Goal: Task Accomplishment & Management: Manage account settings

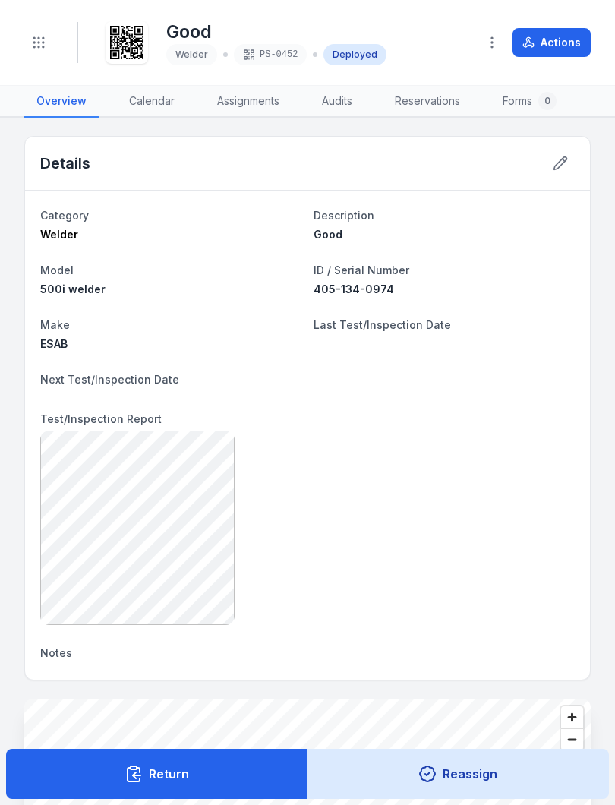
click at [36, 39] on icon "Toggle navigation" at bounding box center [38, 42] width 15 height 15
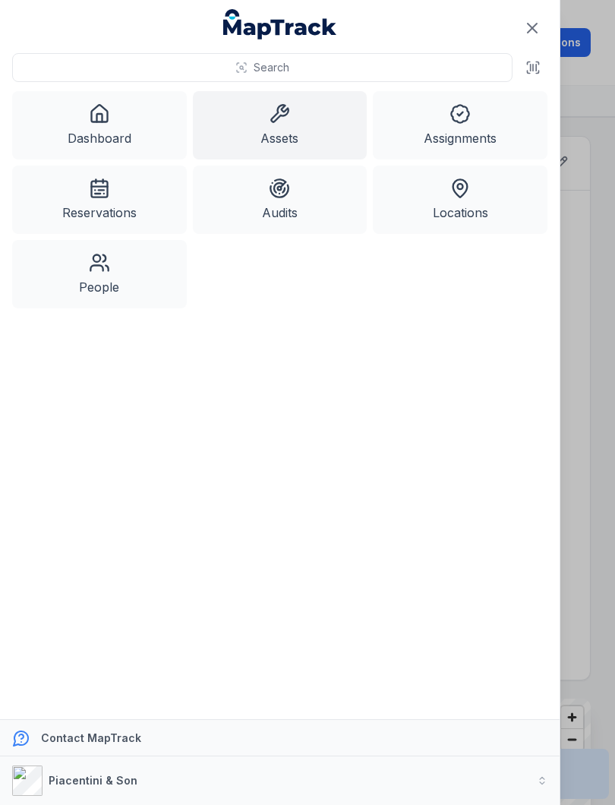
click at [293, 128] on link "Assets" at bounding box center [280, 125] width 175 height 68
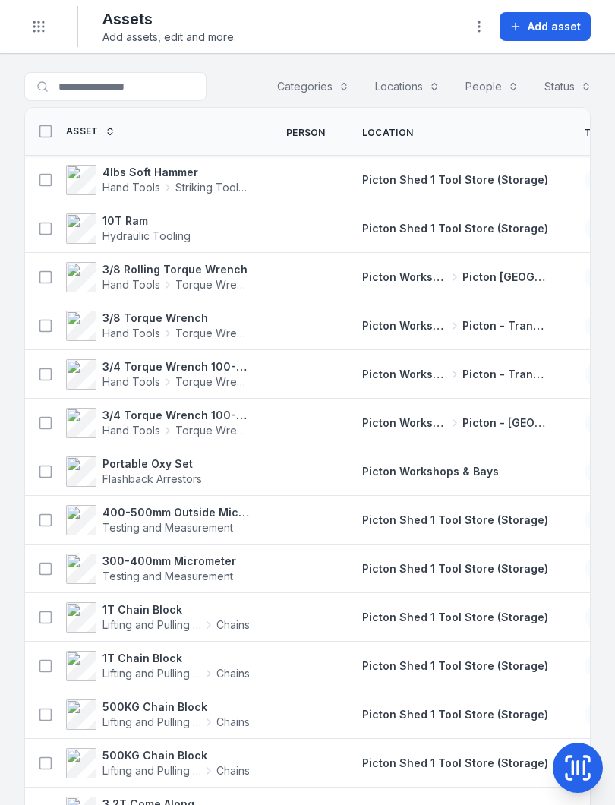
click at [578, 759] on icon at bounding box center [577, 767] width 30 height 30
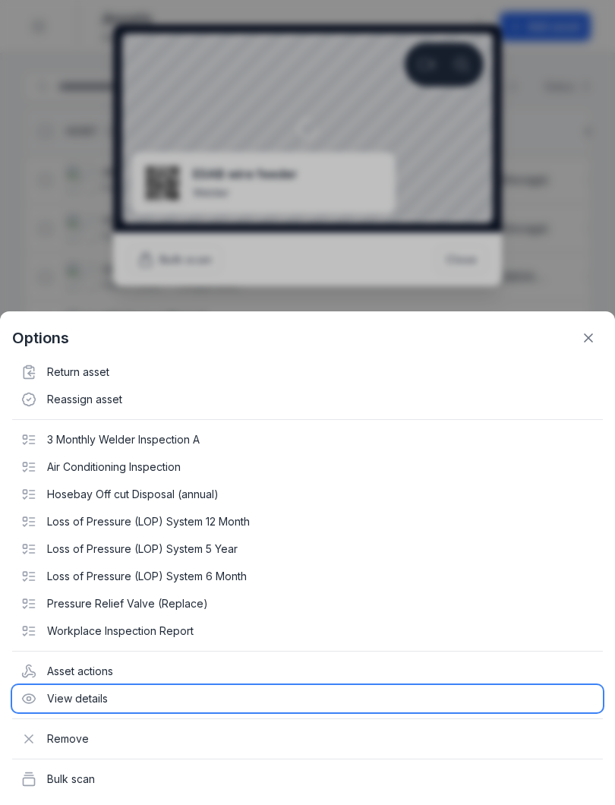
click at [85, 694] on div "View details" at bounding box center [307, 698] width 590 height 27
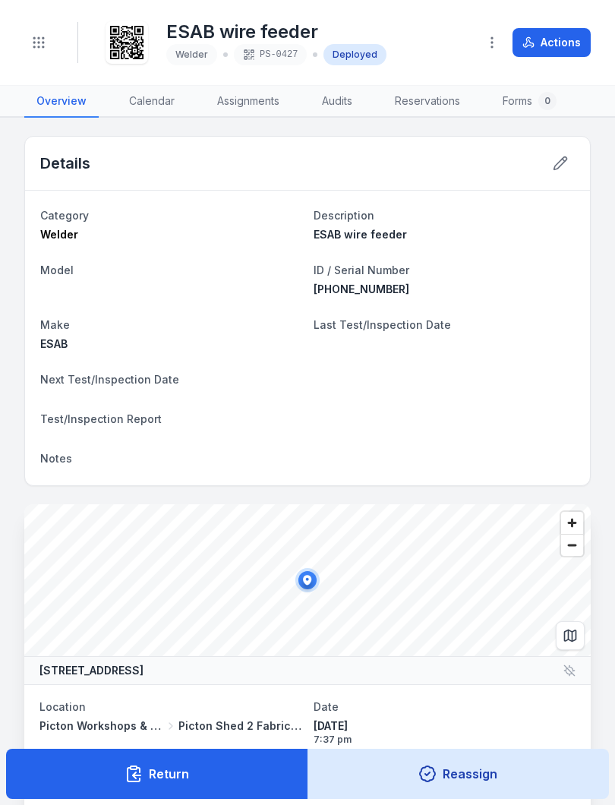
click at [41, 42] on icon "Toggle navigation" at bounding box center [38, 42] width 15 height 15
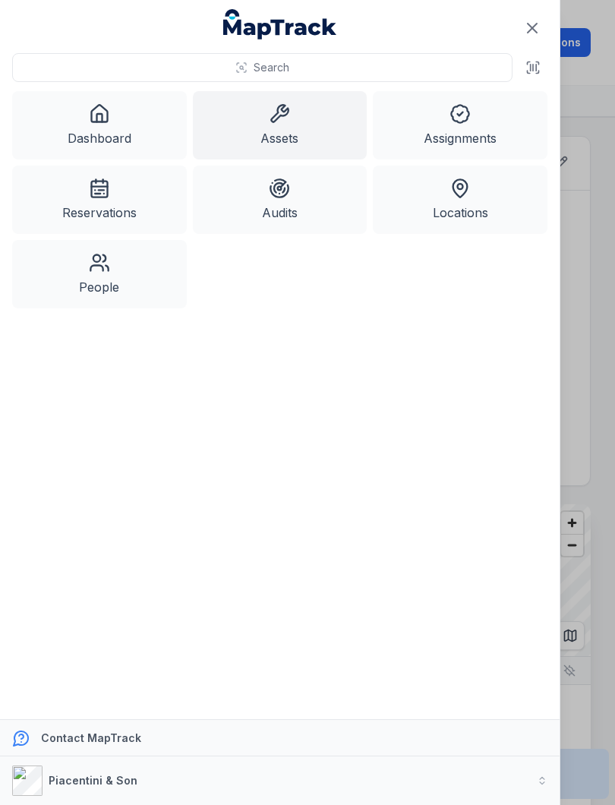
click at [289, 130] on link "Assets" at bounding box center [280, 125] width 175 height 68
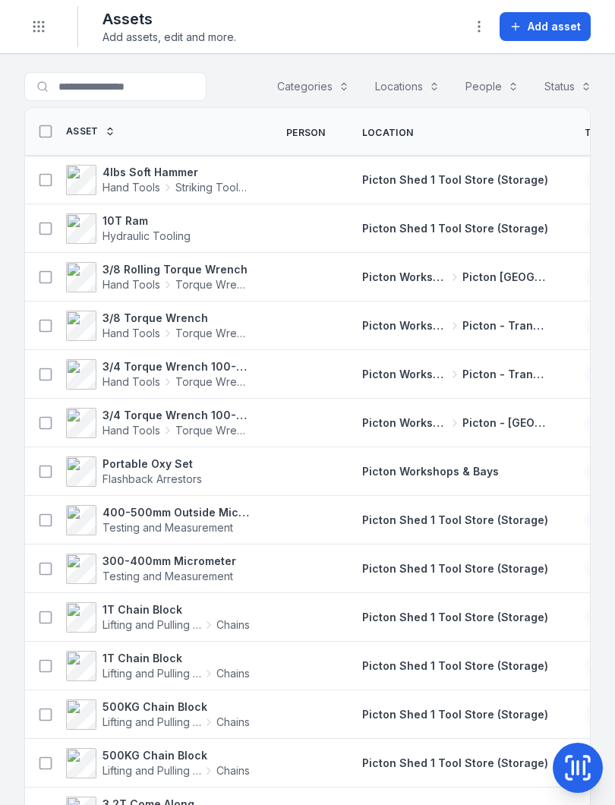
click at [578, 764] on icon at bounding box center [578, 767] width 0 height 13
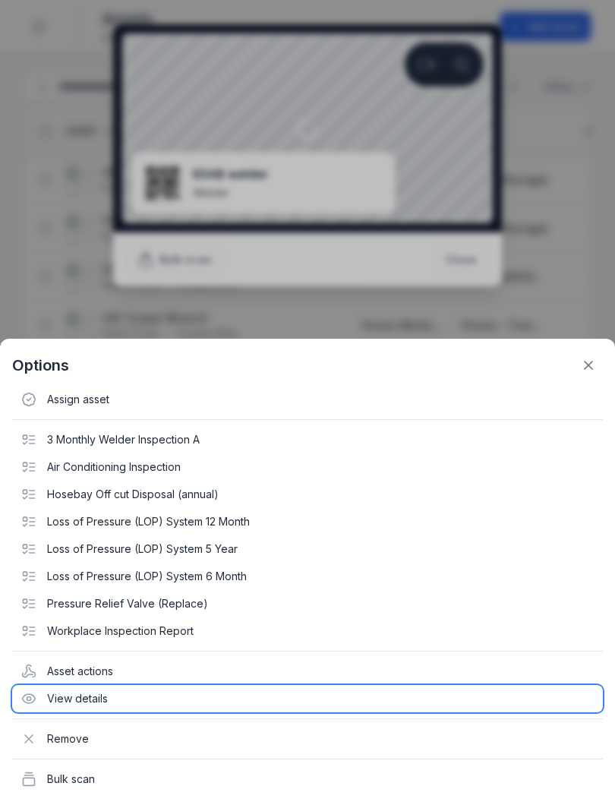
click at [90, 698] on div "View details" at bounding box center [307, 698] width 590 height 27
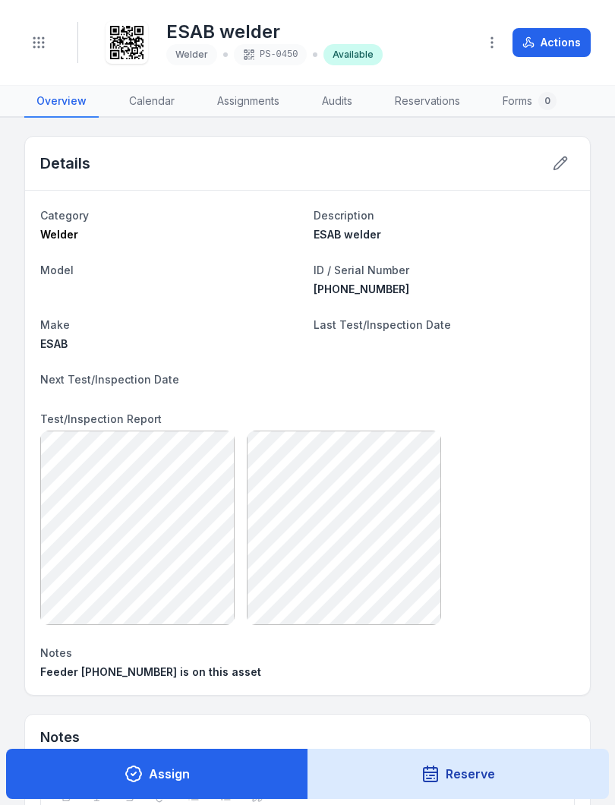
click at [559, 166] on icon at bounding box center [560, 163] width 15 height 15
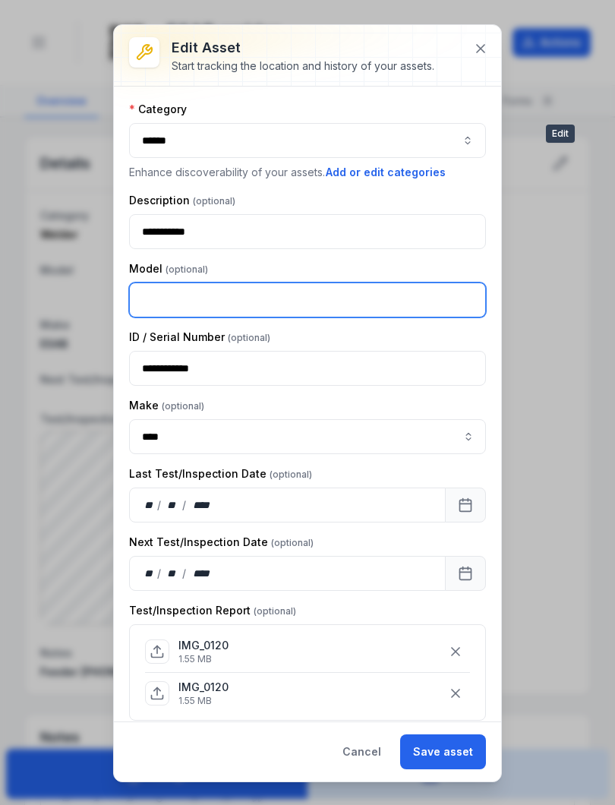
click at [172, 297] on input "text" at bounding box center [307, 299] width 357 height 35
type input "**********"
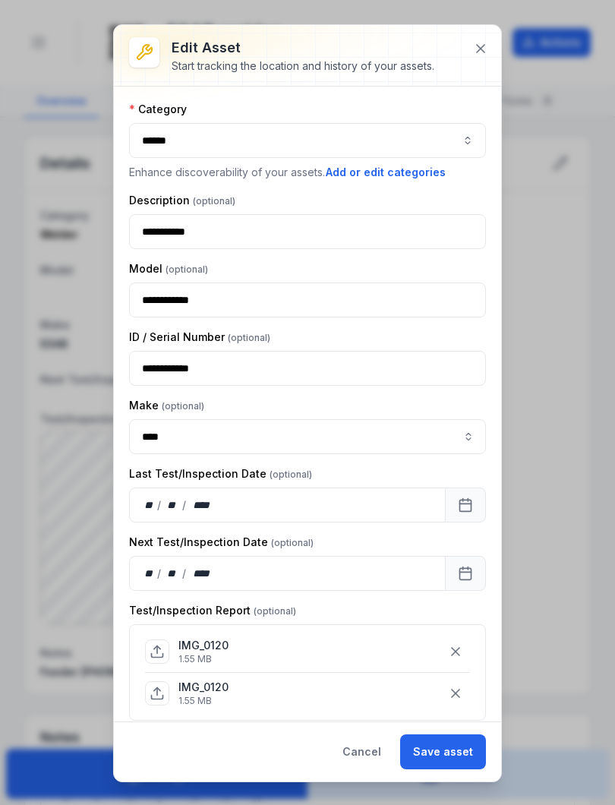
click at [446, 751] on button "Save asset" at bounding box center [443, 751] width 86 height 35
